Goal: Check status: Check status

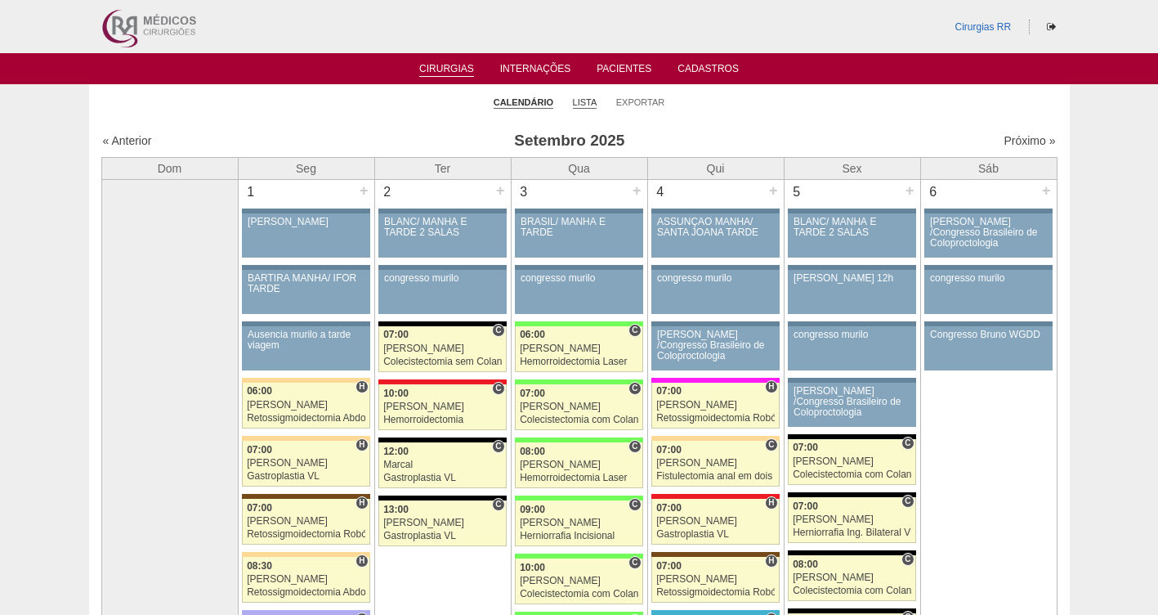
click at [583, 103] on link "Lista" at bounding box center [585, 102] width 25 height 12
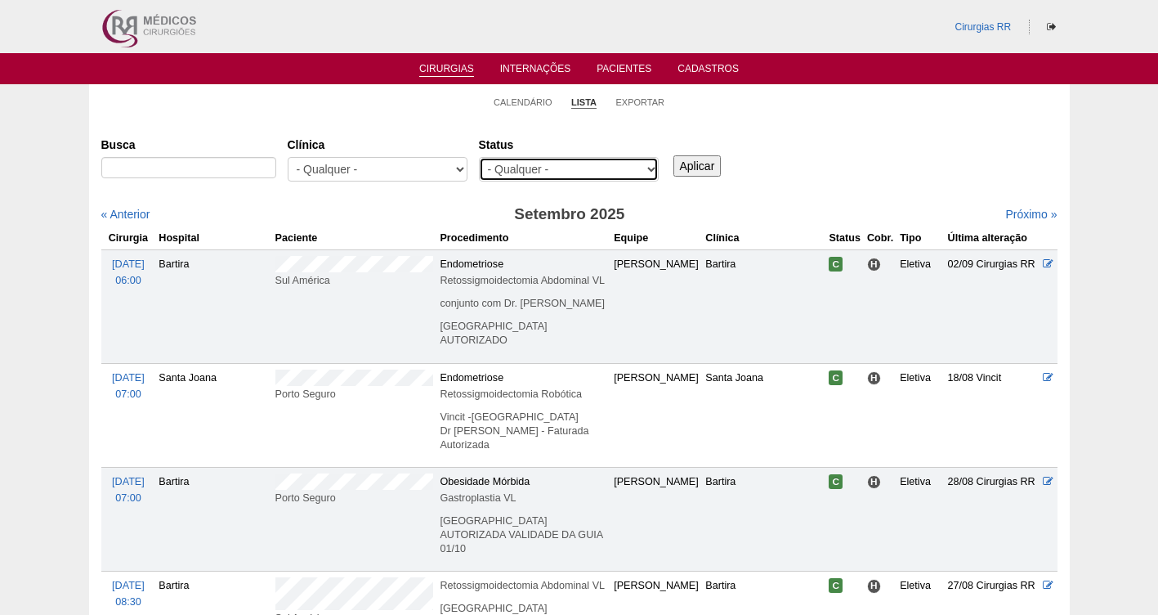
click at [555, 167] on select "- Qualquer - Reservada Confirmada Suspensa Cancelada" at bounding box center [569, 169] width 180 height 25
select select "resr"
click at [479, 157] on select "- Qualquer - Reservada Confirmada Suspensa Cancelada" at bounding box center [569, 169] width 180 height 25
click at [716, 160] on input "Aplicar" at bounding box center [697, 165] width 48 height 21
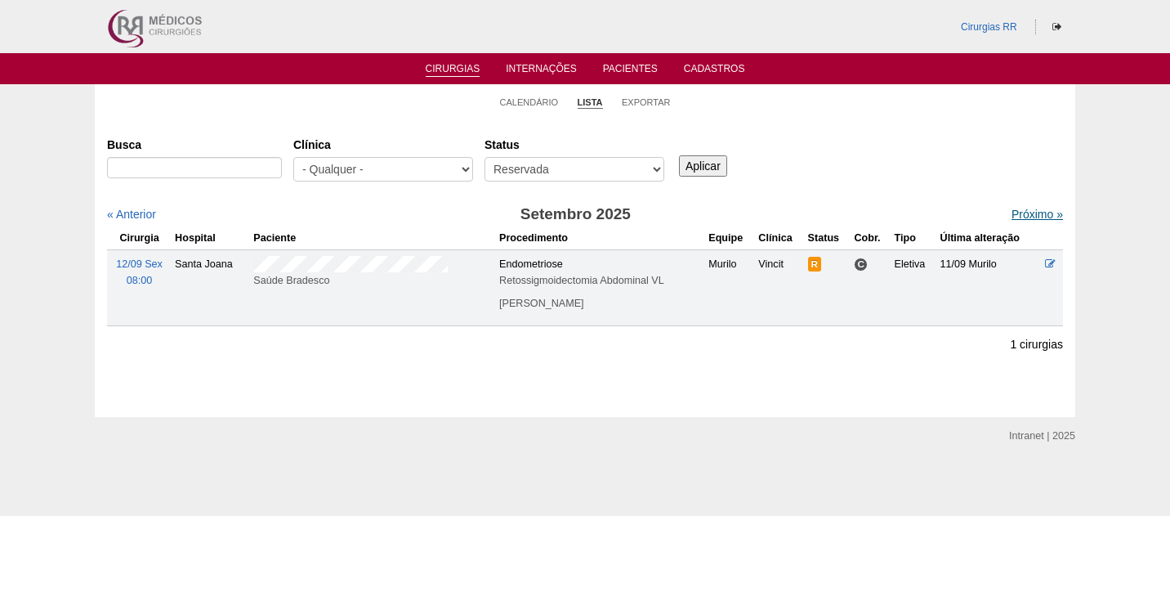
click at [1024, 210] on link "Próximo »" at bounding box center [1037, 214] width 51 height 13
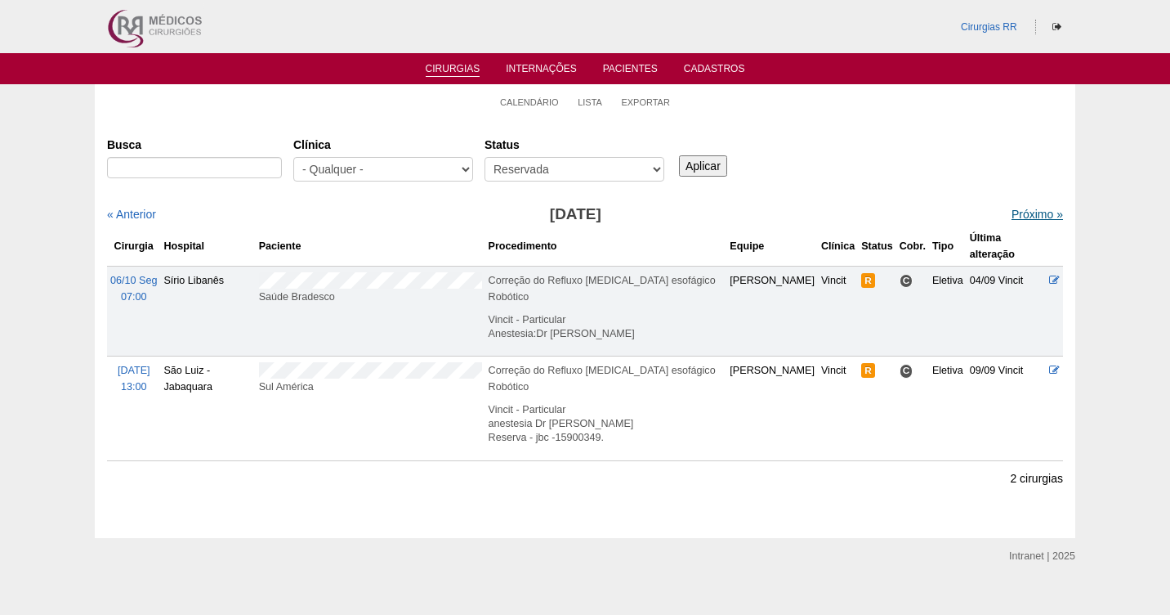
click at [1017, 217] on link "Próximo »" at bounding box center [1037, 214] width 51 height 13
